Goal: Task Accomplishment & Management: Use online tool/utility

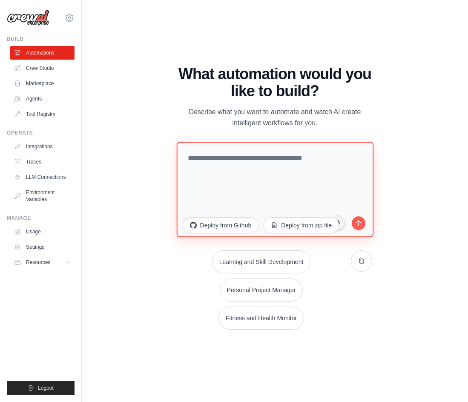
click at [287, 182] on textarea at bounding box center [274, 189] width 197 height 95
paste textarea "**********"
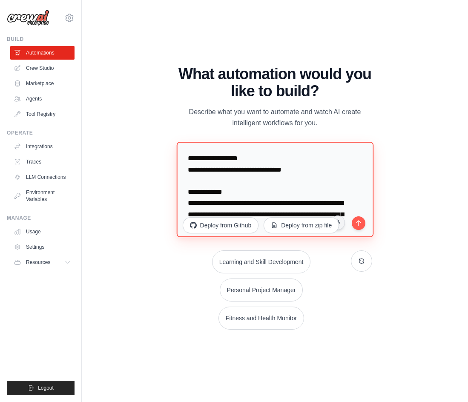
scroll to position [159, 0]
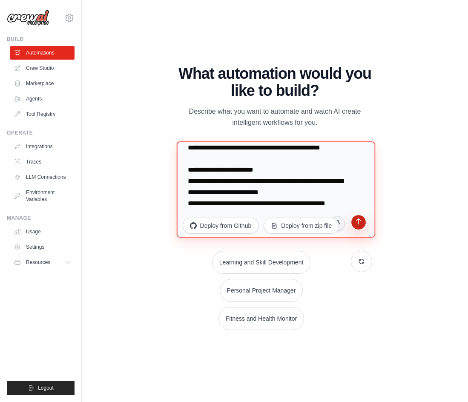
type textarea "**********"
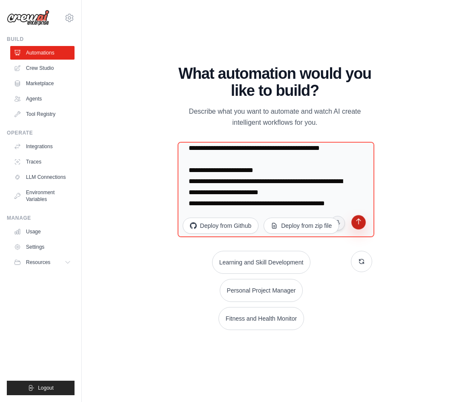
click at [355, 223] on icon "submit" at bounding box center [359, 222] width 8 height 8
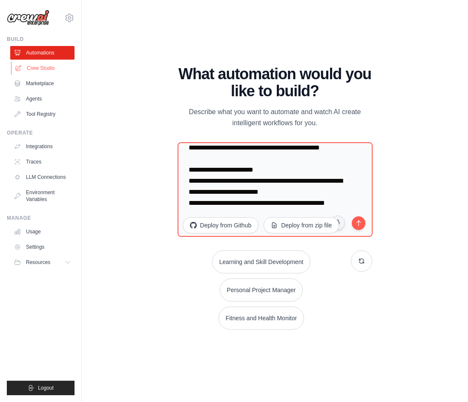
click at [49, 67] on link "Crew Studio" at bounding box center [43, 68] width 64 height 14
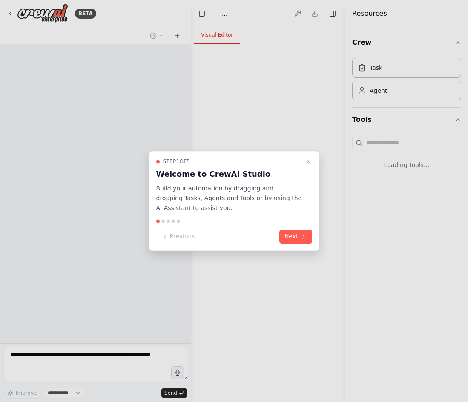
select select "****"
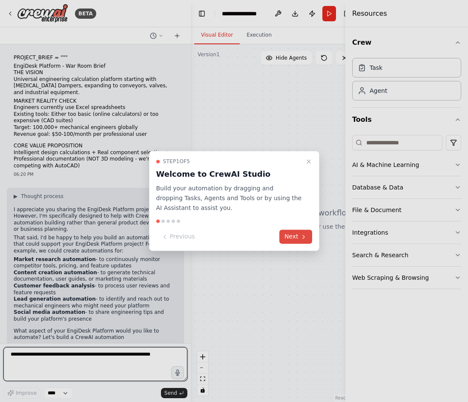
scroll to position [9, 0]
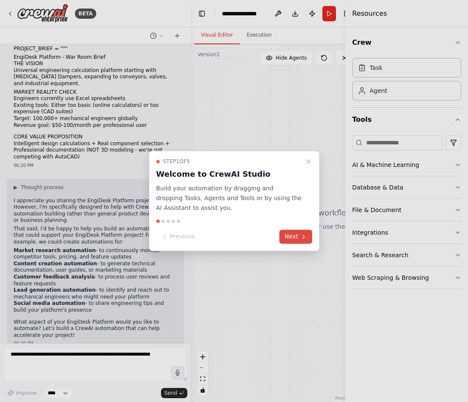
click at [294, 235] on button "Next" at bounding box center [295, 237] width 33 height 14
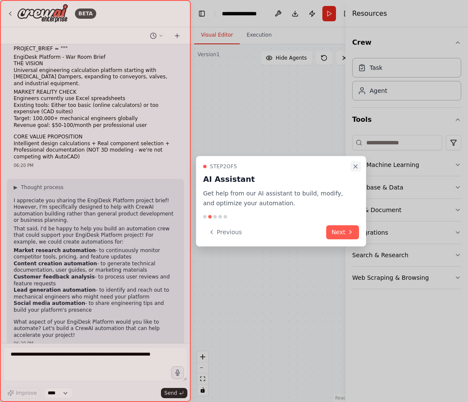
click at [356, 164] on icon "Close walkthrough" at bounding box center [355, 166] width 7 height 7
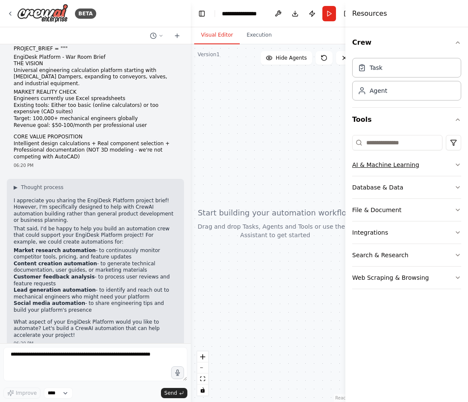
click at [422, 165] on button "AI & Machine Learning" at bounding box center [406, 165] width 109 height 22
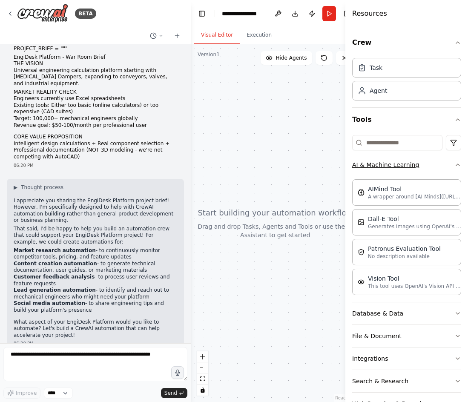
click at [454, 165] on icon "button" at bounding box center [457, 164] width 7 height 7
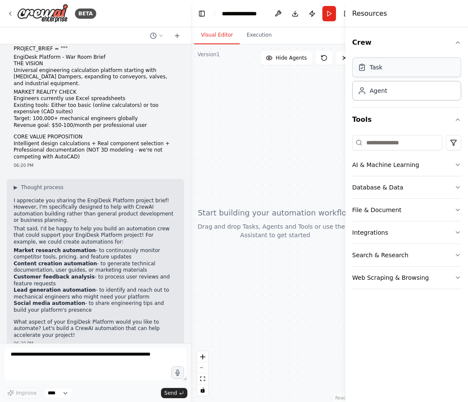
click at [393, 67] on div "Task" at bounding box center [406, 67] width 109 height 20
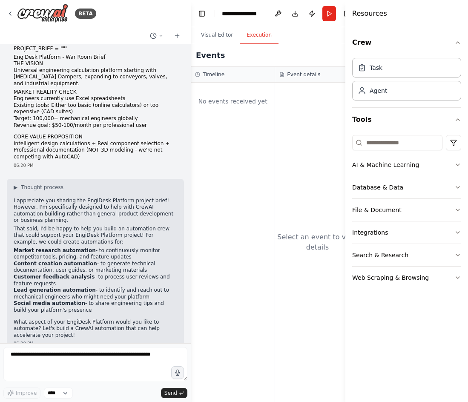
click at [253, 40] on button "Execution" at bounding box center [259, 35] width 39 height 18
click at [218, 37] on button "Visual Editor" at bounding box center [217, 35] width 46 height 18
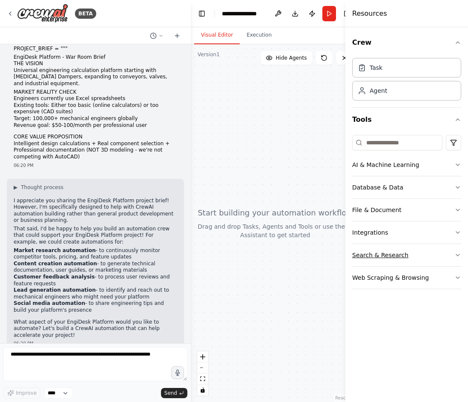
click at [455, 253] on icon "button" at bounding box center [457, 255] width 7 height 7
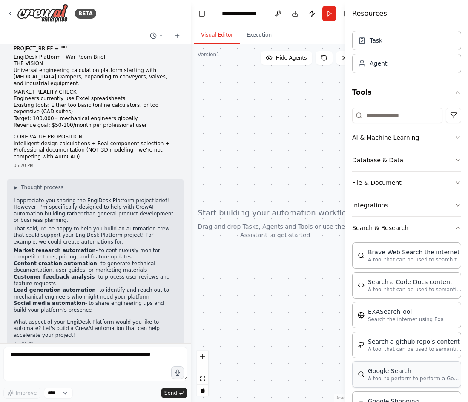
scroll to position [0, 0]
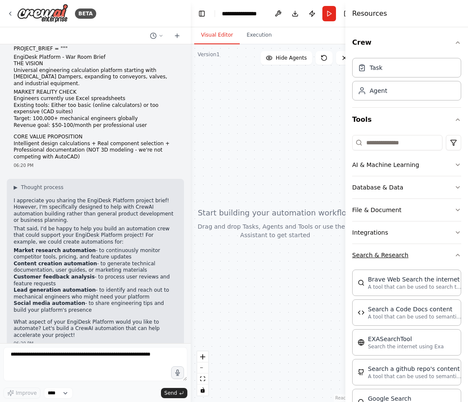
click at [454, 254] on icon "button" at bounding box center [457, 255] width 7 height 7
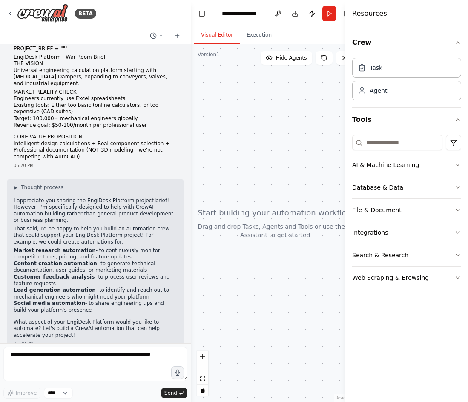
click at [457, 184] on icon "button" at bounding box center [457, 187] width 7 height 7
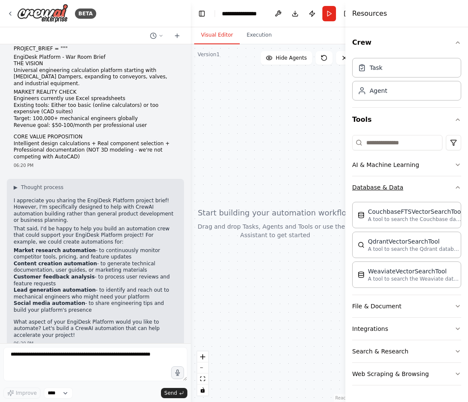
click at [457, 184] on icon "button" at bounding box center [457, 187] width 7 height 7
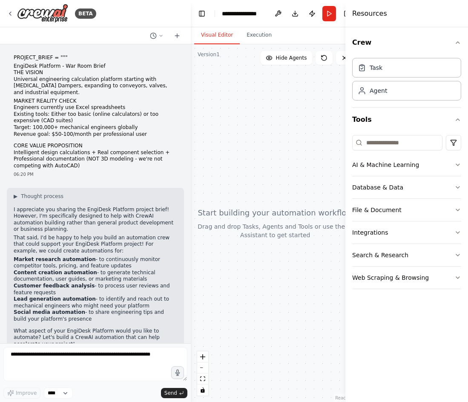
scroll to position [9, 0]
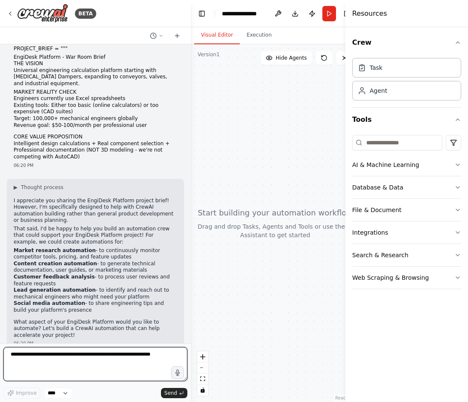
click at [35, 360] on textarea at bounding box center [95, 364] width 184 height 34
type textarea "*"
type textarea "*****"
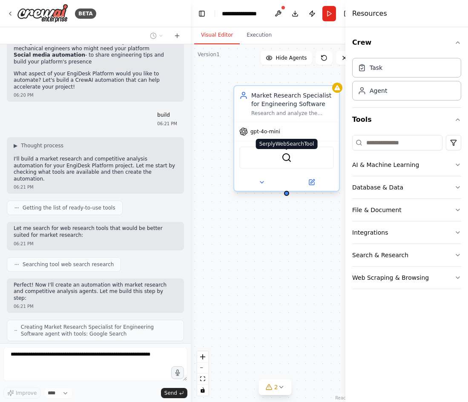
scroll to position [285, 0]
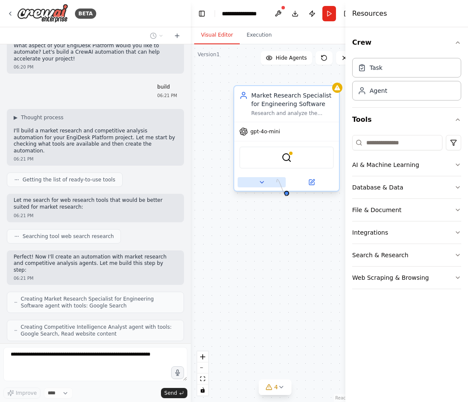
drag, startPoint x: 287, startPoint y: 194, endPoint x: 275, endPoint y: 181, distance: 17.5
click at [275, 181] on div "Market Research Specialist for Engineering Software Research and analyze the en…" at bounding box center [286, 138] width 106 height 106
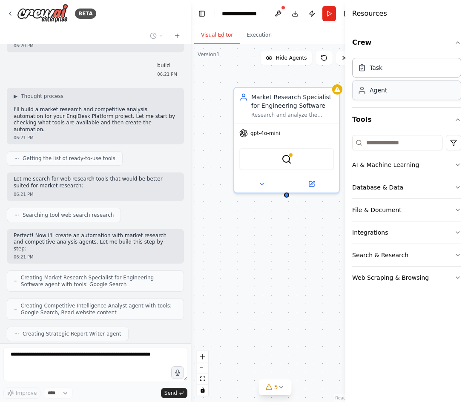
click at [384, 88] on div "Agent" at bounding box center [377, 90] width 17 height 9
click at [383, 70] on div "Task" at bounding box center [406, 67] width 109 height 20
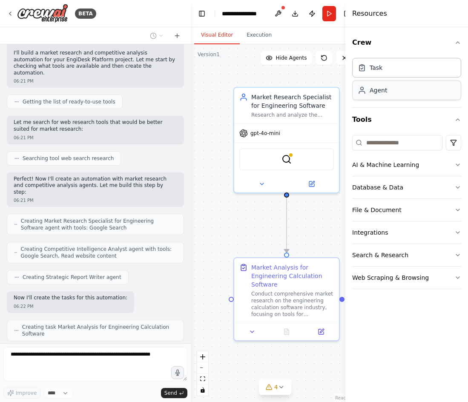
click at [381, 91] on div "Agent" at bounding box center [377, 90] width 17 height 9
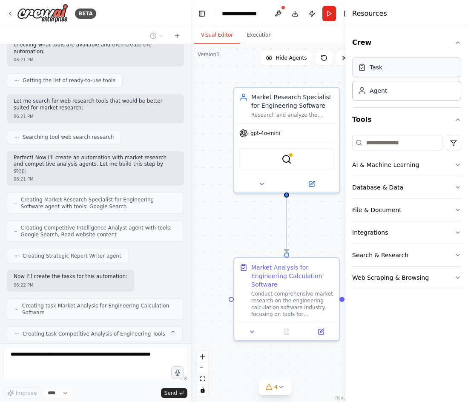
click at [377, 70] on div "Task" at bounding box center [375, 67] width 13 height 9
click at [301, 57] on span "Hide Agents" at bounding box center [291, 57] width 31 height 7
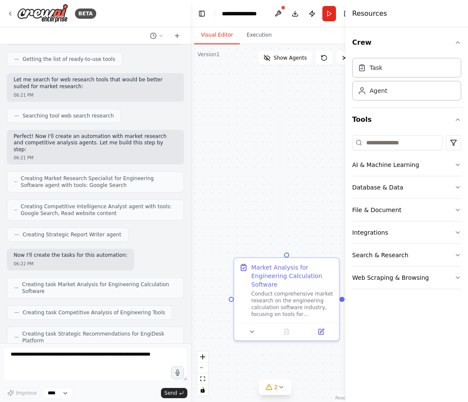
scroll to position [455, 0]
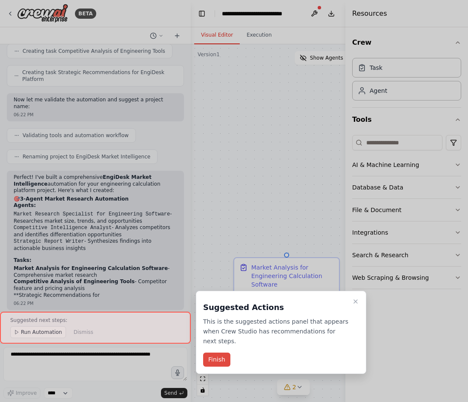
click at [220, 352] on button "Finish" at bounding box center [216, 359] width 27 height 14
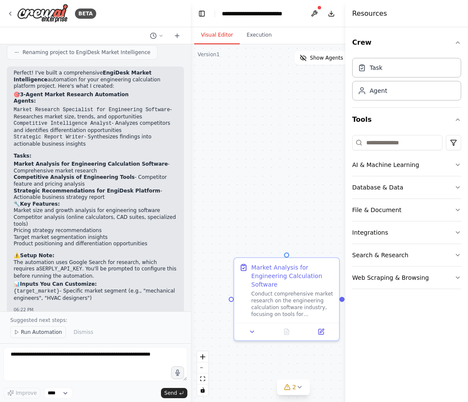
click at [33, 332] on span "Run Automation" at bounding box center [41, 332] width 41 height 7
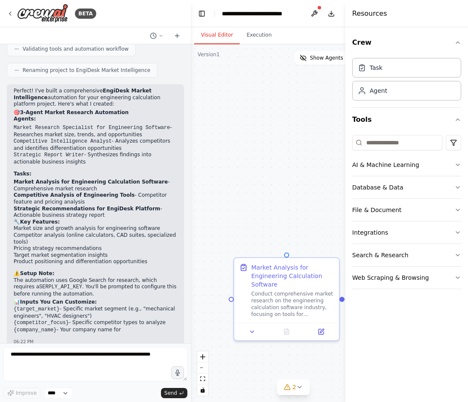
scroll to position [760, 0]
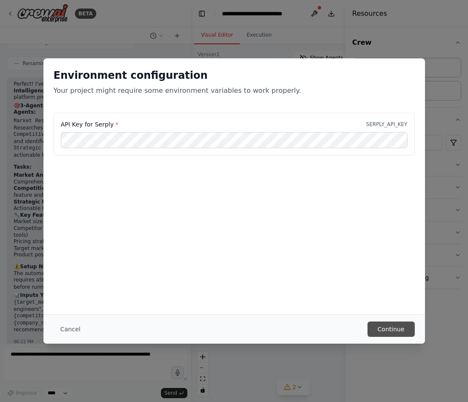
click at [378, 333] on button "Continue" at bounding box center [390, 328] width 47 height 15
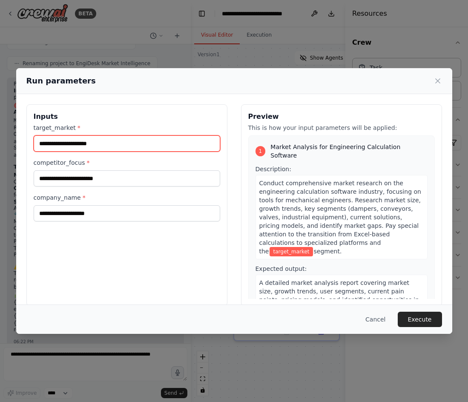
click at [159, 146] on input "target_market *" at bounding box center [127, 143] width 186 height 16
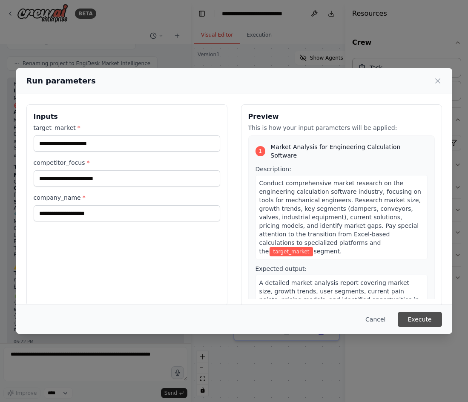
click at [426, 318] on button "Execute" at bounding box center [420, 319] width 44 height 15
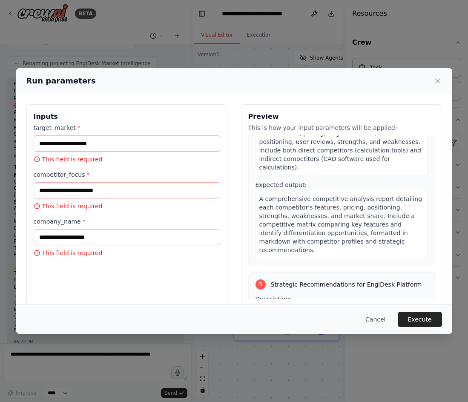
scroll to position [298, 0]
click at [440, 80] on icon at bounding box center [437, 81] width 9 height 9
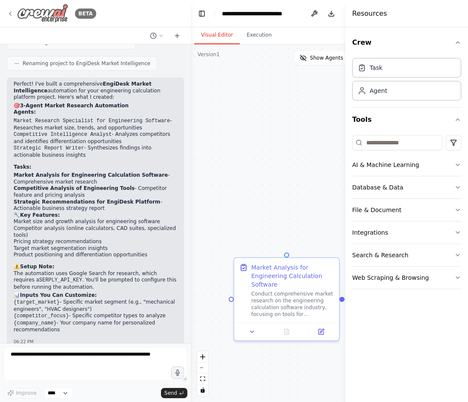
click at [11, 13] on icon at bounding box center [10, 13] width 7 height 7
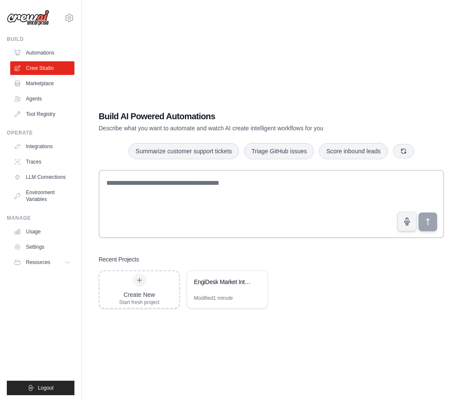
click at [49, 85] on link "Marketplace" at bounding box center [42, 84] width 64 height 14
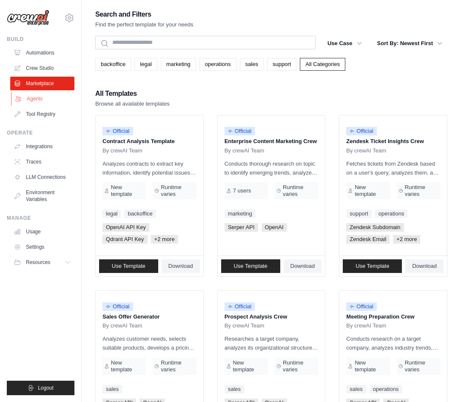
click at [37, 97] on link "Agents" at bounding box center [43, 99] width 64 height 14
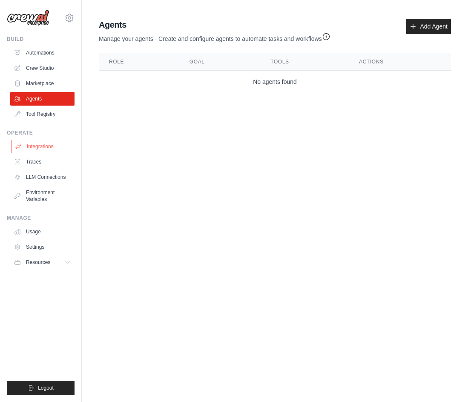
click at [44, 149] on link "Integrations" at bounding box center [43, 147] width 64 height 14
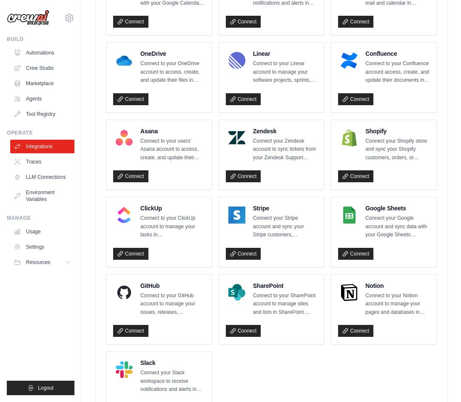
scroll to position [511, 0]
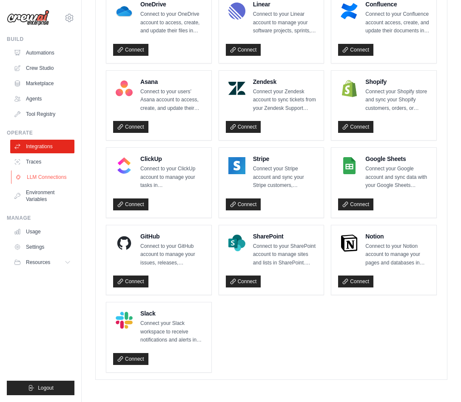
click at [37, 175] on link "LLM Connections" at bounding box center [43, 177] width 64 height 14
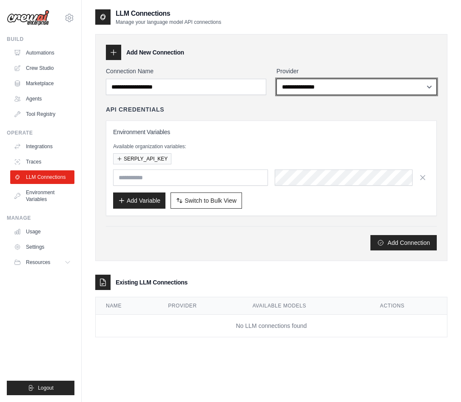
click at [337, 88] on select "**********" at bounding box center [357, 87] width 160 height 16
click at [277, 79] on select "**********" at bounding box center [357, 87] width 160 height 16
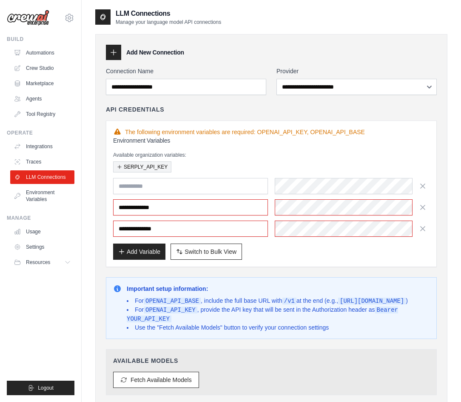
click at [156, 167] on button "SERPLY_API_KEY" at bounding box center [142, 166] width 58 height 11
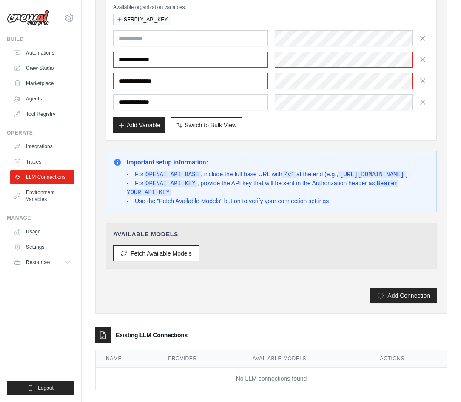
scroll to position [167, 0]
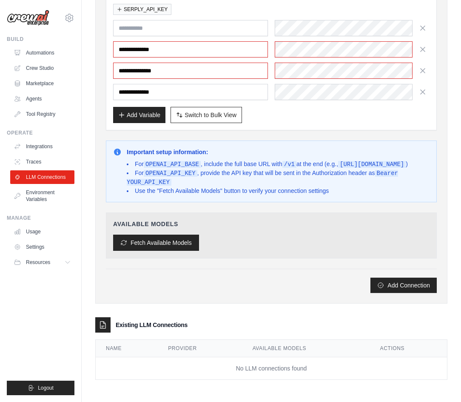
click at [191, 238] on button "Fetch Available Models" at bounding box center [156, 243] width 86 height 16
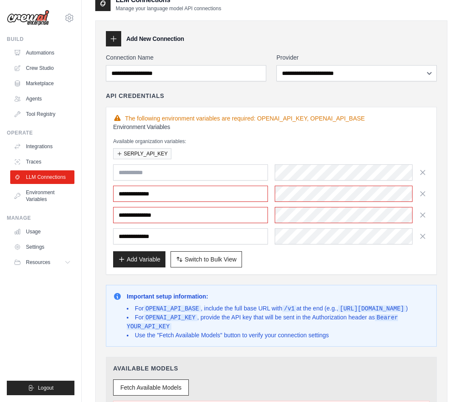
scroll to position [0, 0]
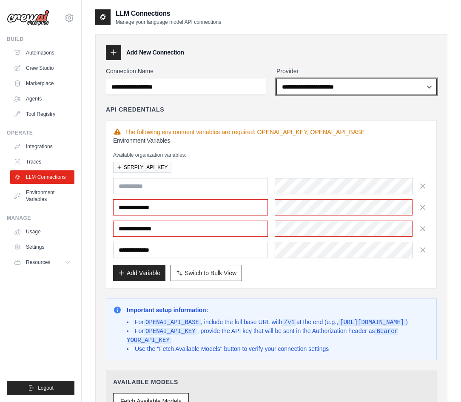
click at [303, 87] on select "**********" at bounding box center [357, 87] width 160 height 16
click at [277, 79] on select "**********" at bounding box center [357, 87] width 160 height 16
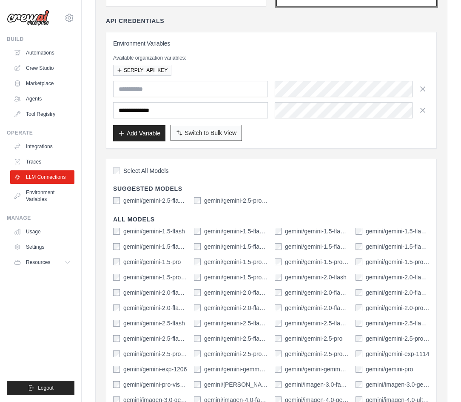
scroll to position [170, 0]
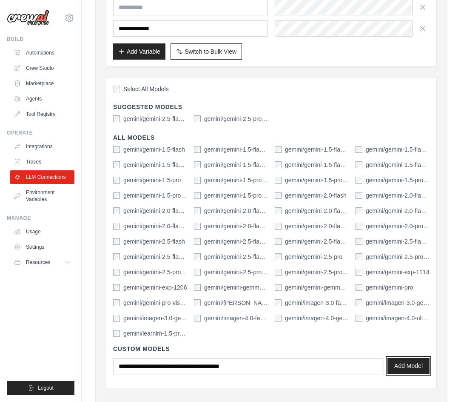
click at [415, 364] on button "Add Model" at bounding box center [409, 366] width 42 height 16
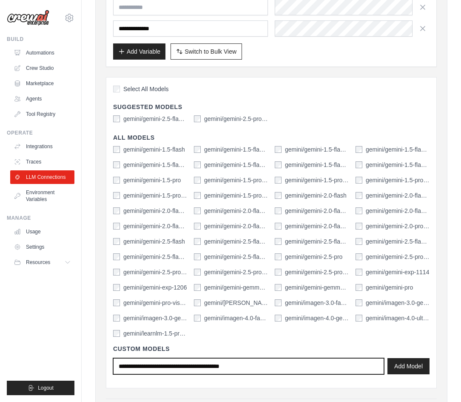
click at [226, 364] on input "text" at bounding box center [248, 366] width 271 height 16
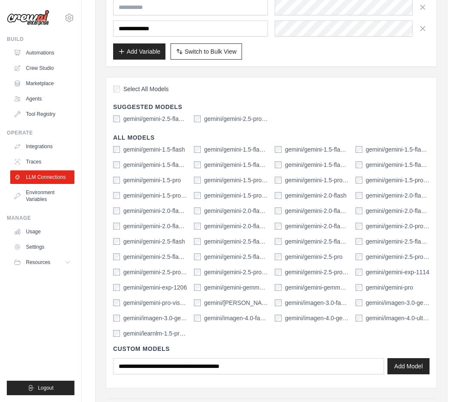
click at [174, 225] on label "gemini/gemini-2.0-flash-preview-image-generation" at bounding box center [155, 226] width 64 height 9
click at [409, 361] on button "Add Model" at bounding box center [409, 366] width 42 height 16
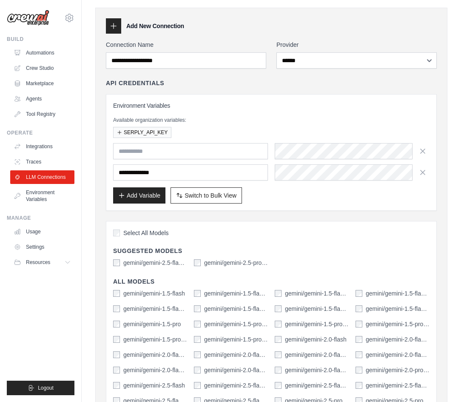
scroll to position [0, 0]
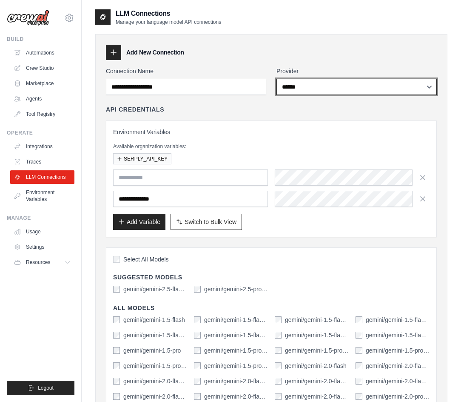
drag, startPoint x: 307, startPoint y: 85, endPoint x: 308, endPoint y: 95, distance: 9.8
click at [307, 85] on select "**********" at bounding box center [357, 87] width 160 height 16
select select "**********"
click at [277, 79] on select "**********" at bounding box center [357, 87] width 160 height 16
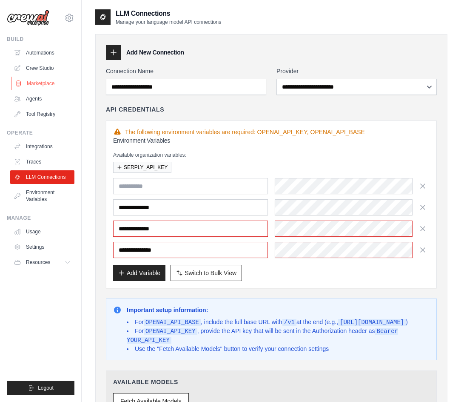
click at [40, 83] on link "Marketplace" at bounding box center [43, 84] width 64 height 14
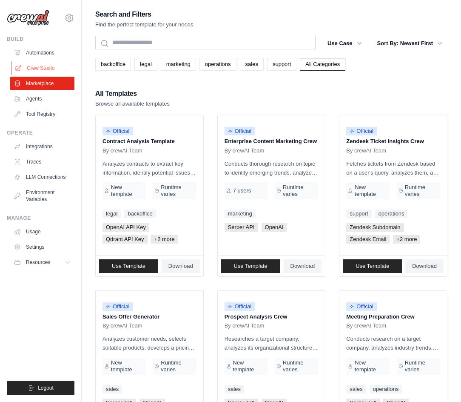
click at [43, 63] on link "Crew Studio" at bounding box center [43, 68] width 64 height 14
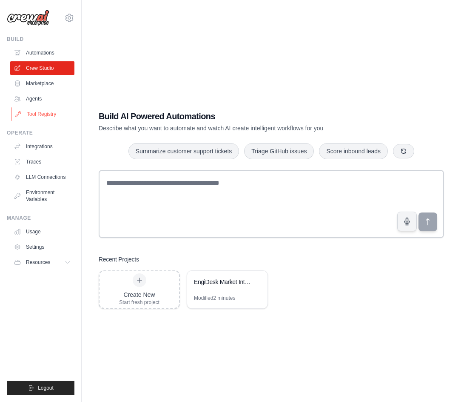
click at [39, 116] on link "Tool Registry" at bounding box center [43, 114] width 64 height 14
